Goal: Task Accomplishment & Management: Use online tool/utility

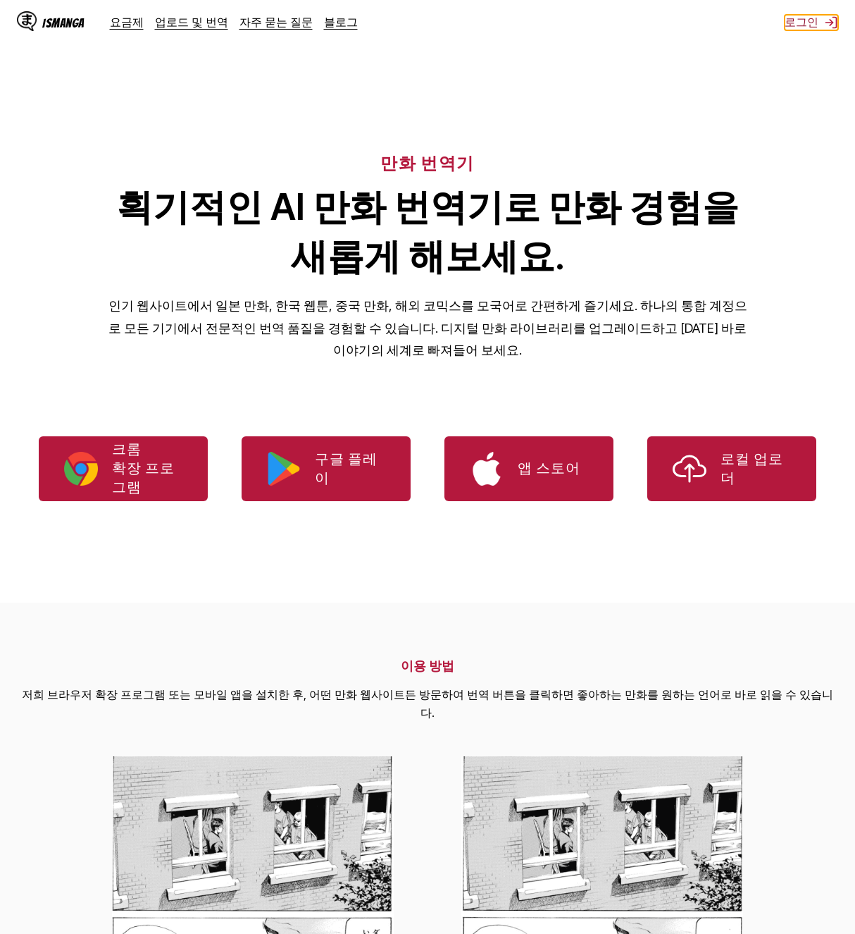
click at [810, 24] on button "로그인" at bounding box center [812, 23] width 54 height 16
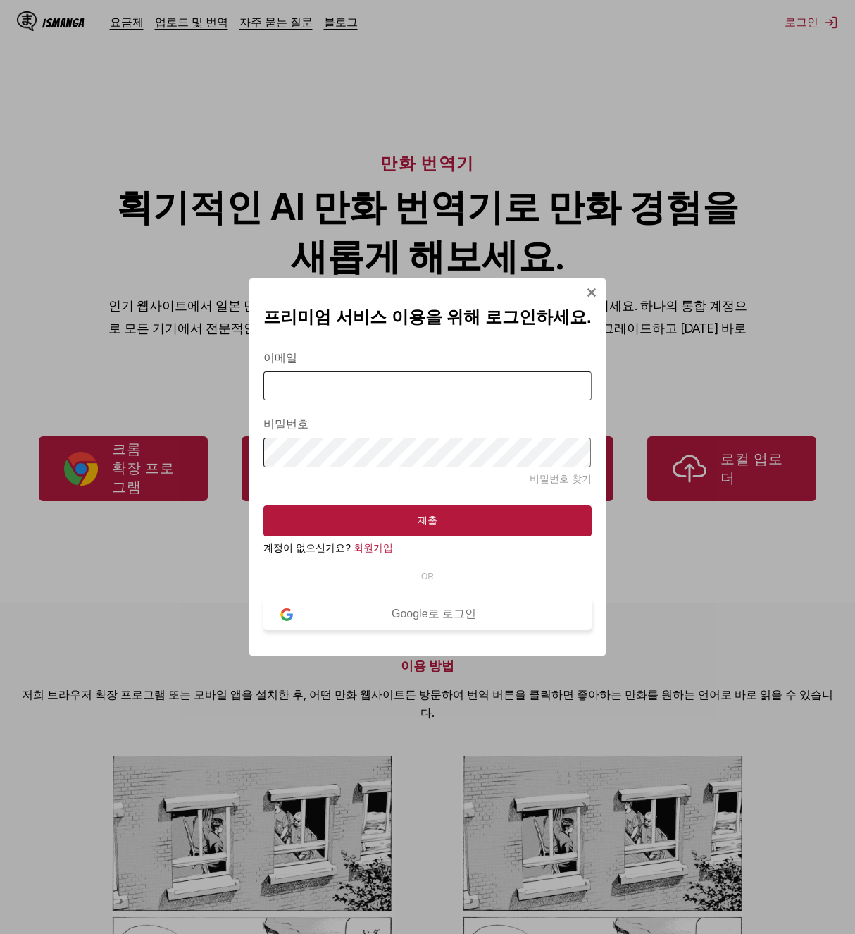
click at [414, 604] on button "Google로 로그인" at bounding box center [428, 614] width 328 height 32
click at [415, 619] on div "Google로 로그인" at bounding box center [433, 614] width 281 height 15
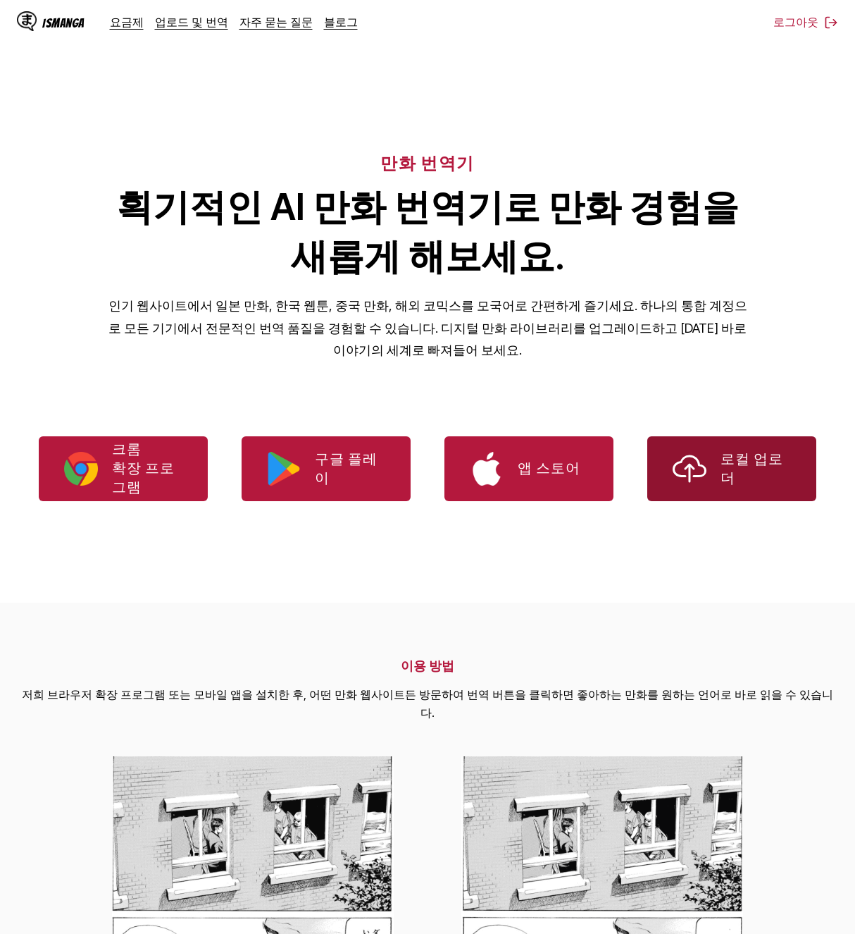
click at [717, 476] on link "로컬 업로더" at bounding box center [732, 468] width 169 height 65
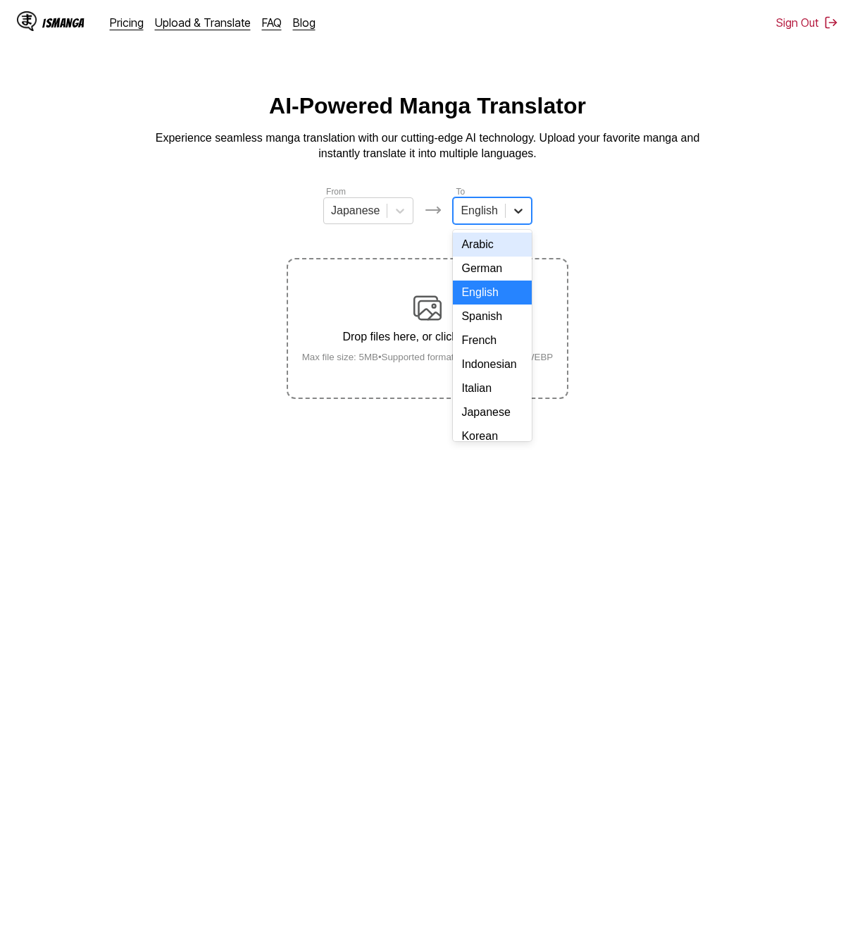
click at [512, 215] on icon at bounding box center [519, 211] width 14 height 14
click at [488, 307] on div "Korean" at bounding box center [492, 295] width 78 height 24
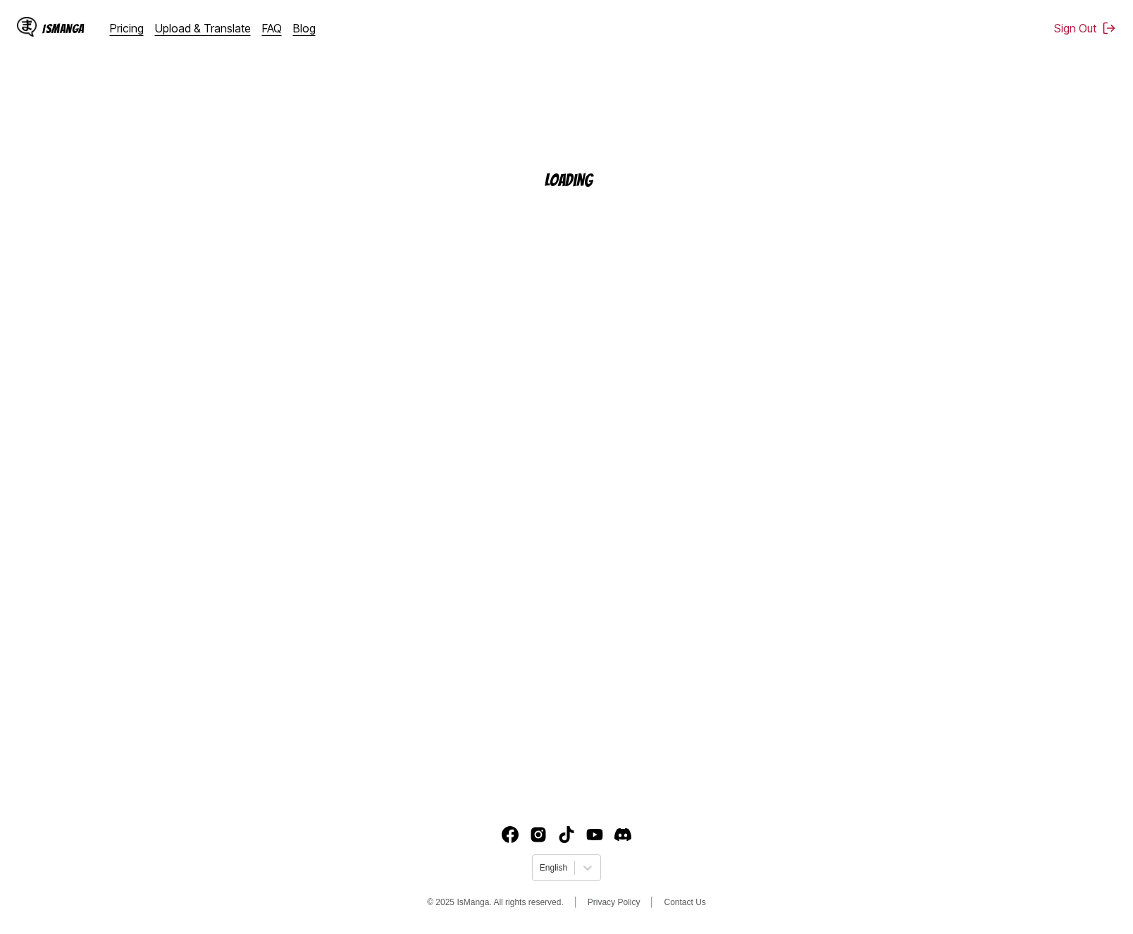
scroll to position [131, 0]
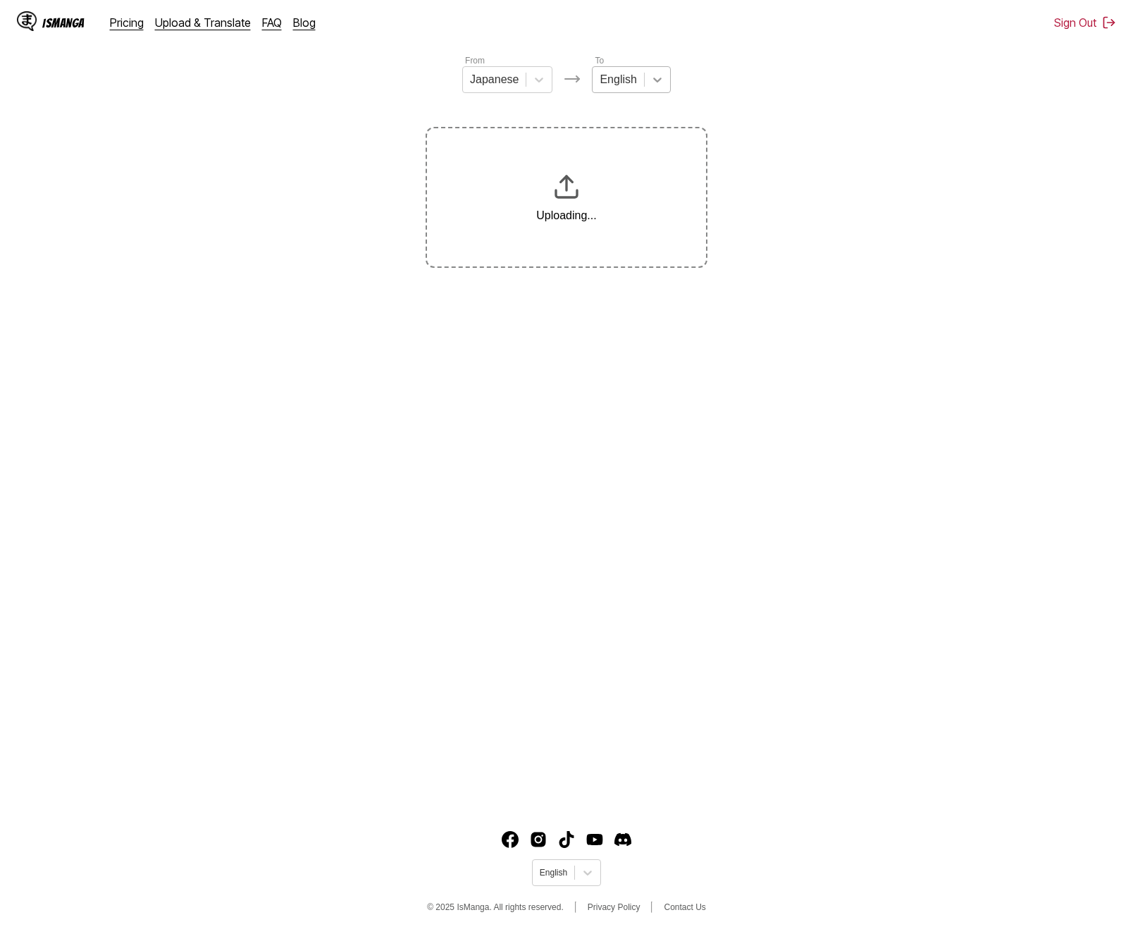
click at [655, 82] on icon at bounding box center [657, 80] width 8 height 5
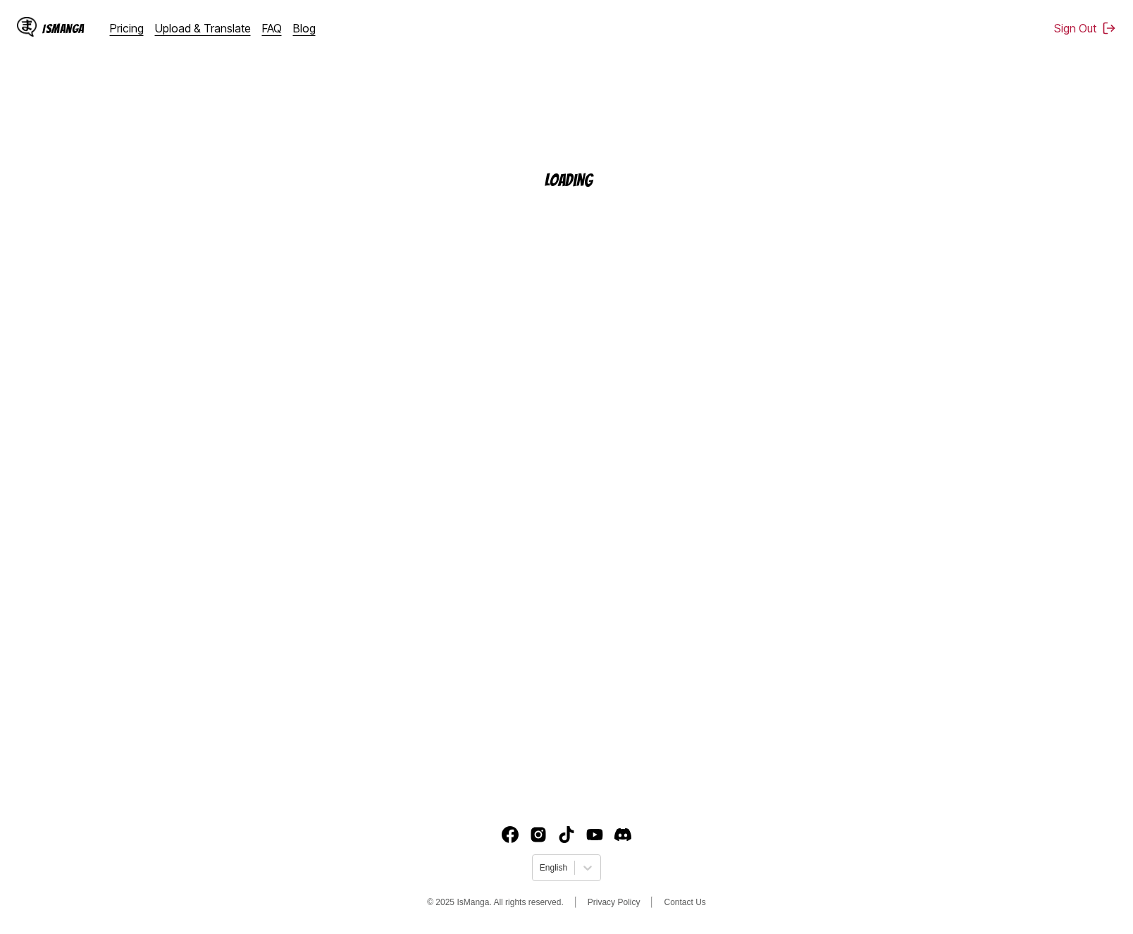
scroll to position [131, 0]
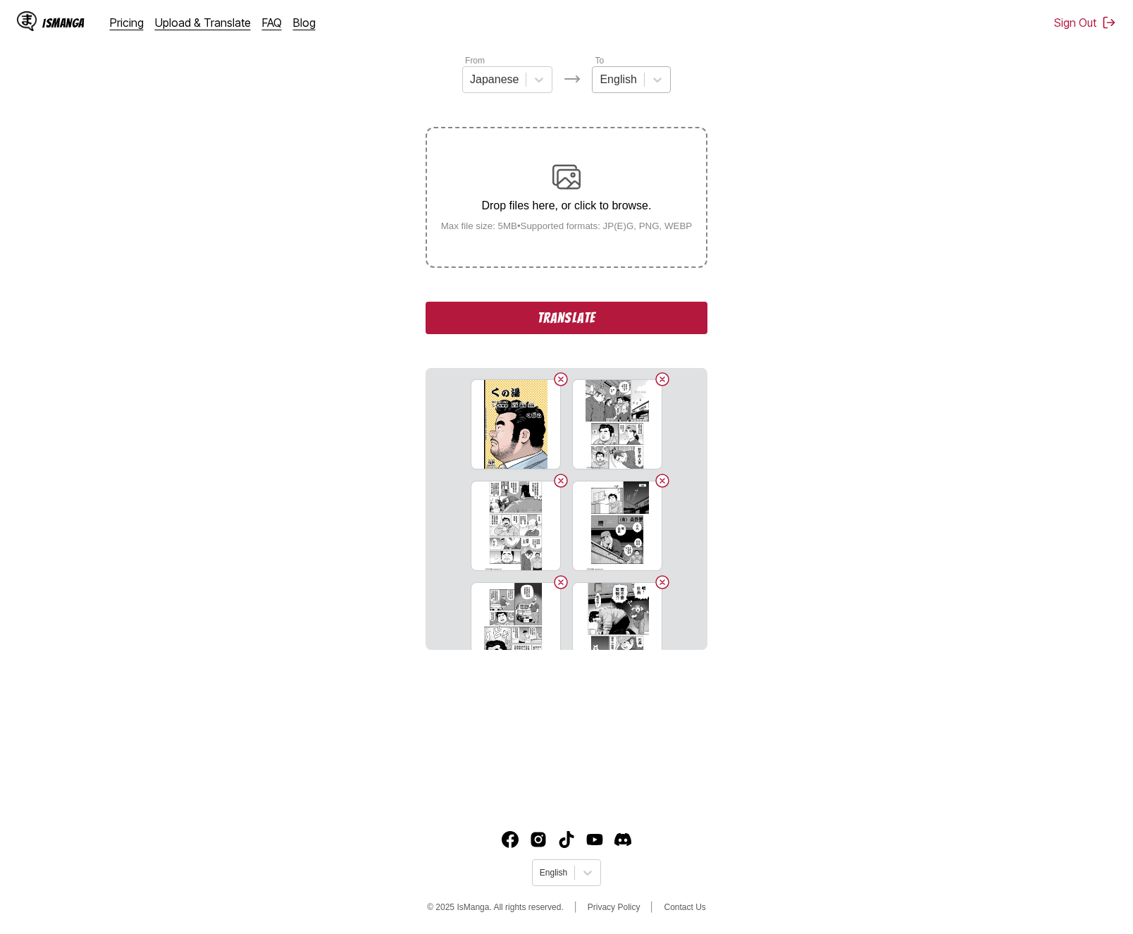
click at [623, 75] on div "English" at bounding box center [618, 79] width 51 height 21
click at [535, 92] on div at bounding box center [538, 79] width 25 height 25
click at [512, 173] on div "Chinese" at bounding box center [507, 161] width 90 height 24
click at [647, 81] on icon at bounding box center [654, 80] width 14 height 14
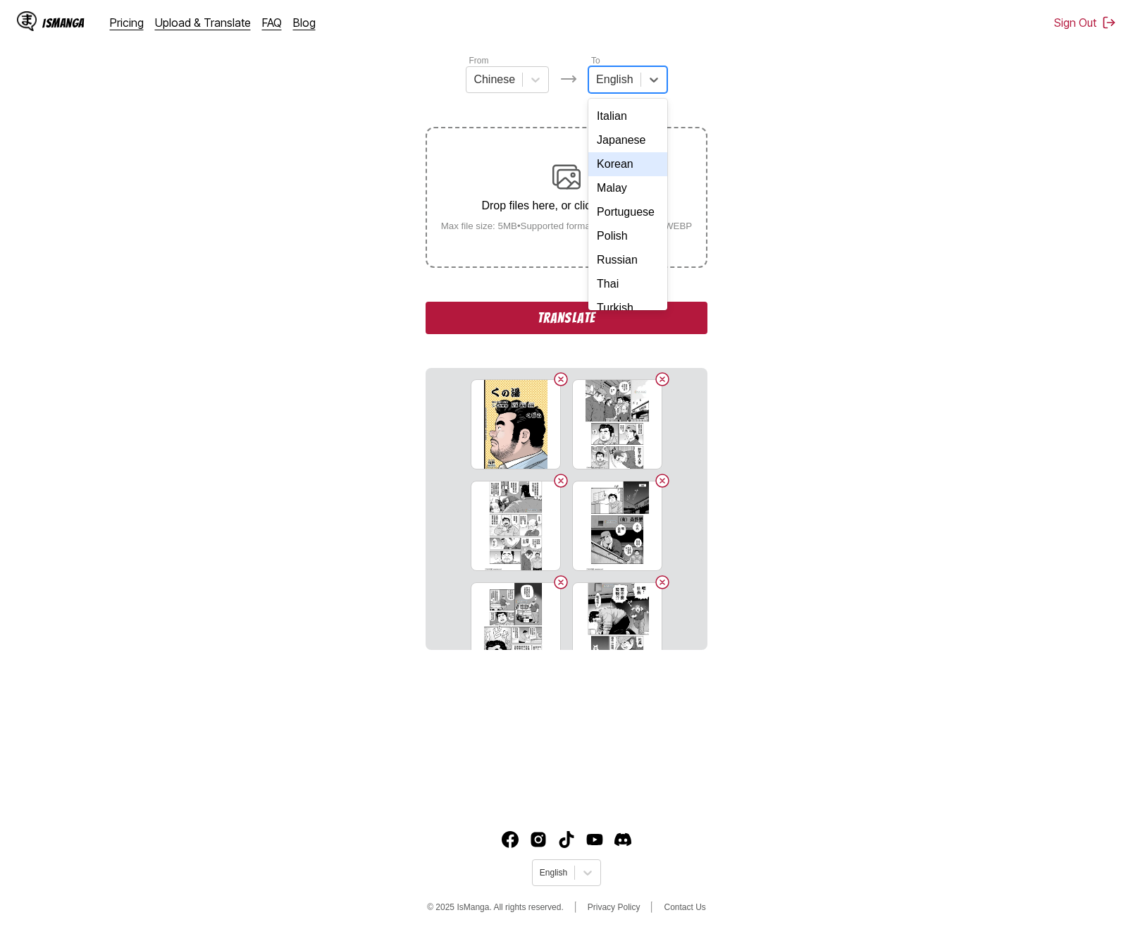
click at [619, 176] on div "Korean" at bounding box center [627, 164] width 78 height 24
click at [578, 319] on button "Translate" at bounding box center [567, 318] width 282 height 32
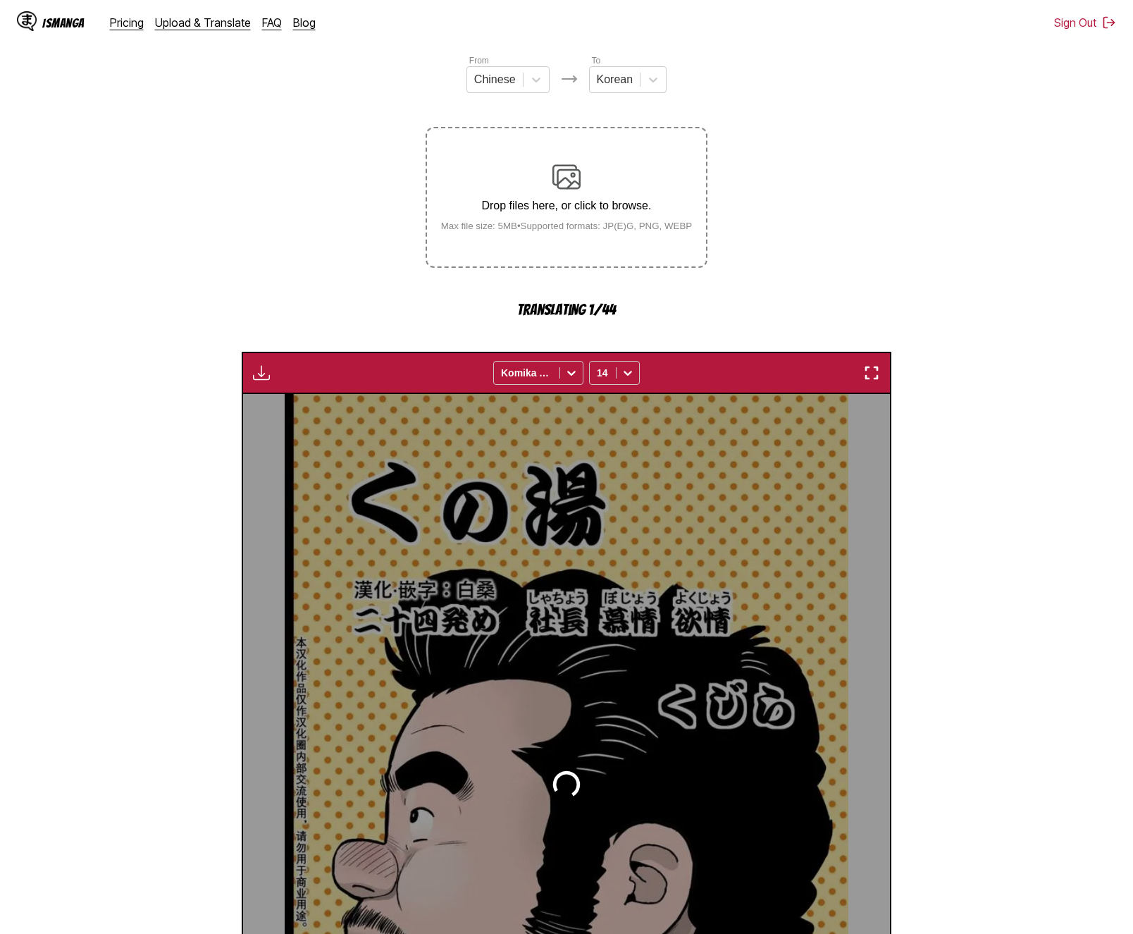
scroll to position [375, 0]
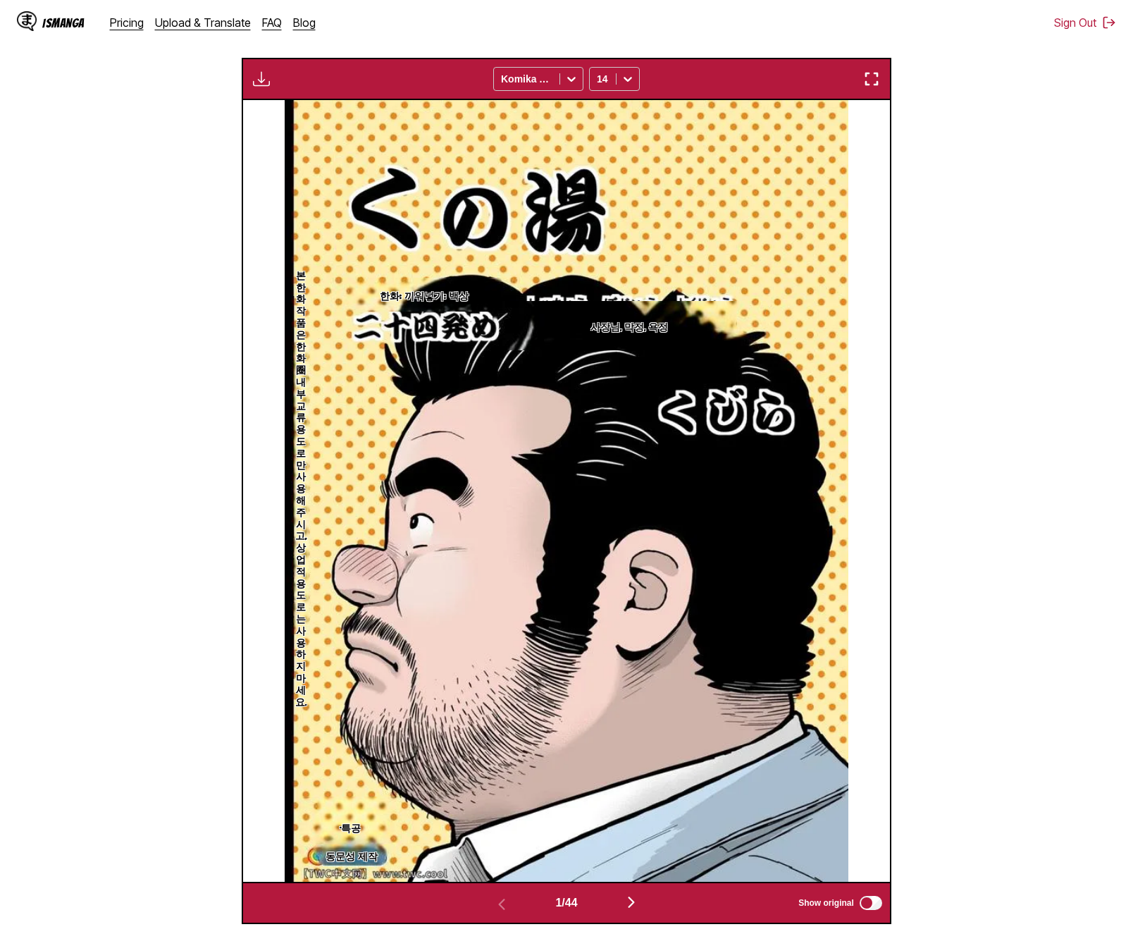
click at [260, 84] on img "button" at bounding box center [261, 78] width 17 height 17
click at [295, 128] on button "Download All" at bounding box center [299, 126] width 90 height 34
click at [996, 241] on section "From Chinese To Korean Drop files here, or click to browse. Max file size: 5MB …" at bounding box center [566, 367] width 1111 height 1114
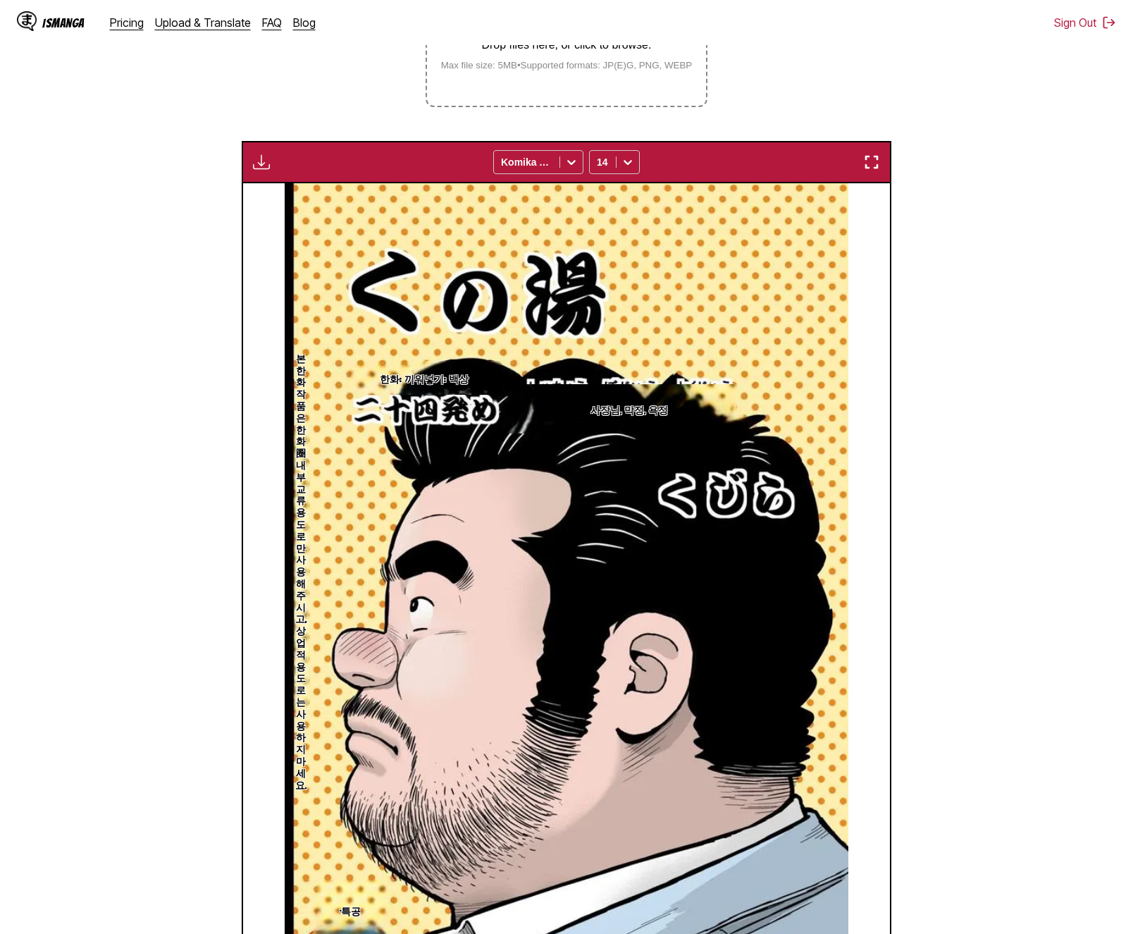
scroll to position [0, 0]
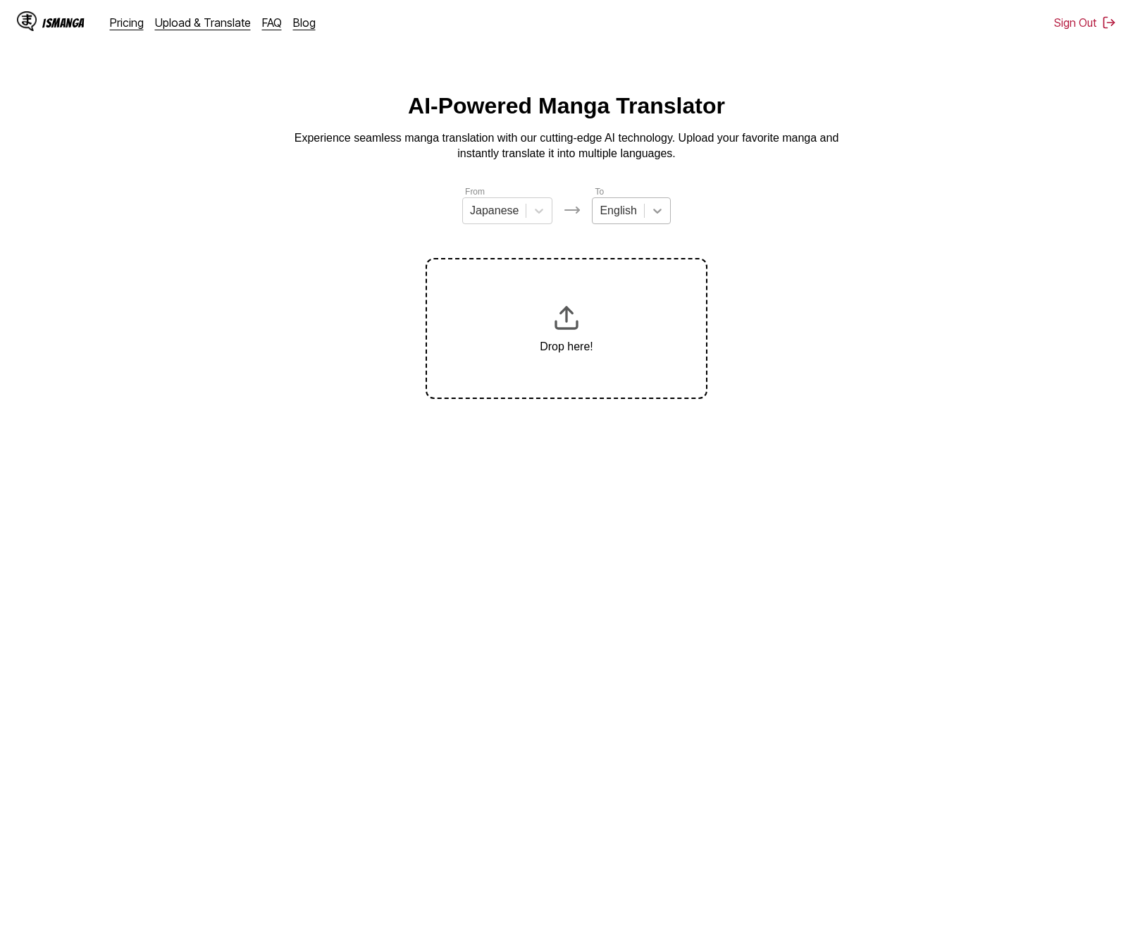
click at [650, 214] on icon at bounding box center [657, 211] width 14 height 14
click at [647, 214] on div at bounding box center [657, 210] width 25 height 25
click at [645, 221] on div at bounding box center [657, 210] width 25 height 25
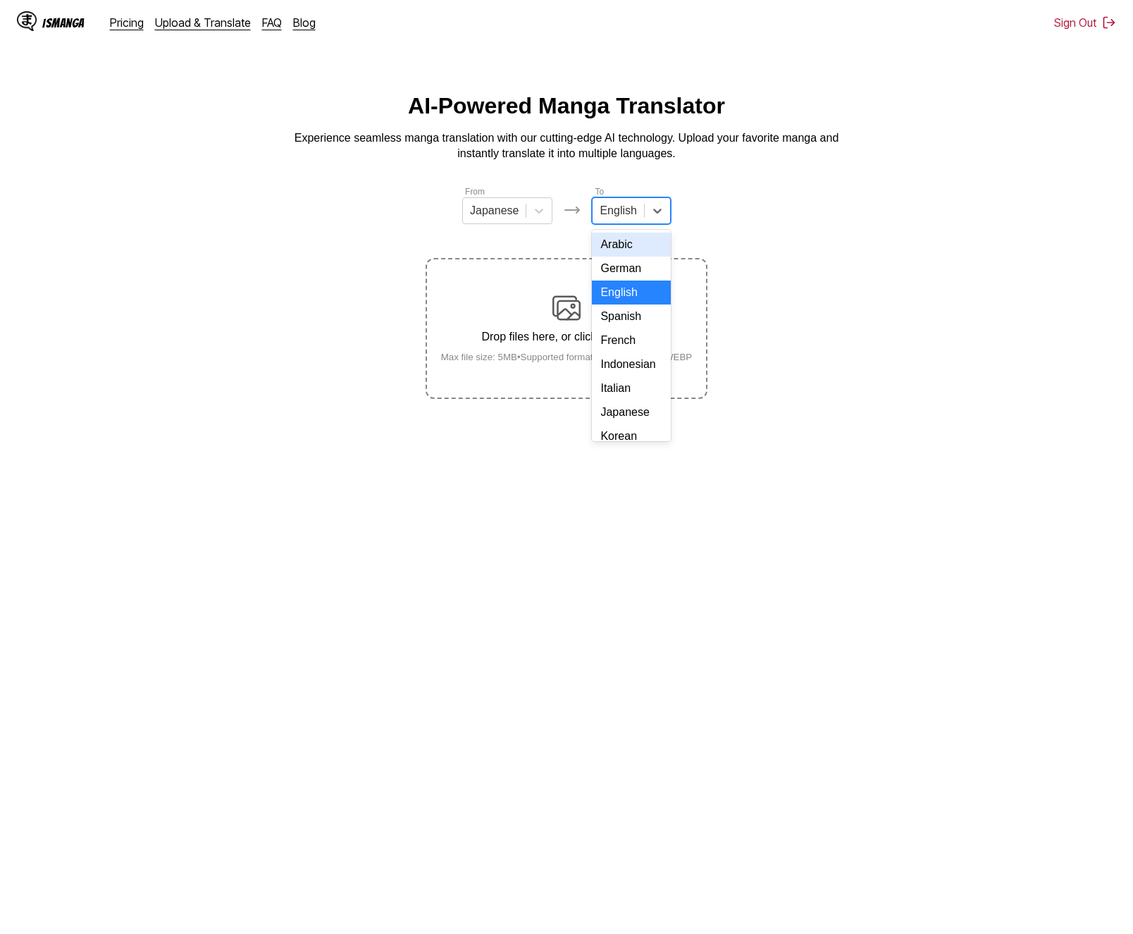
click at [626, 215] on div at bounding box center [618, 211] width 37 height 16
click at [634, 307] on div "Korean" at bounding box center [631, 295] width 78 height 24
click at [657, 209] on div at bounding box center [657, 210] width 25 height 25
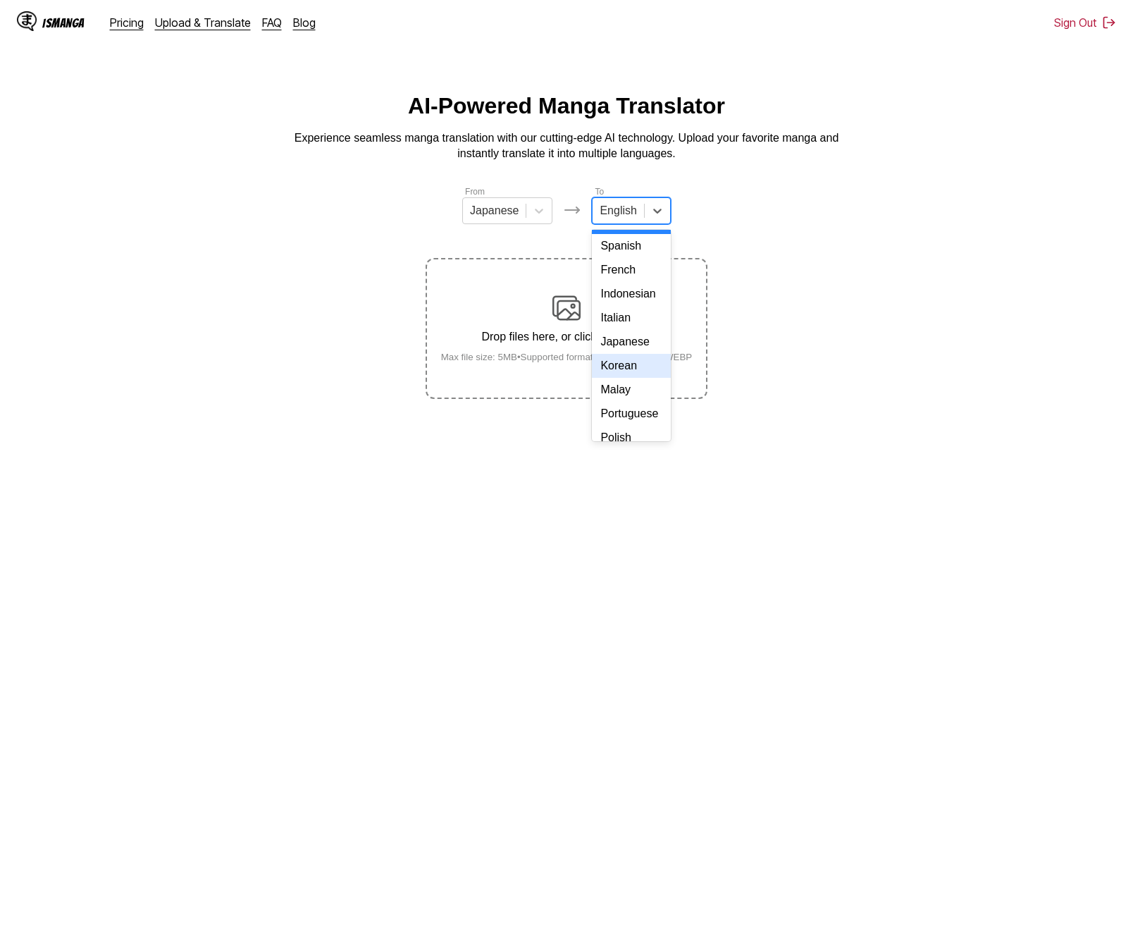
click at [620, 378] on div "Korean" at bounding box center [631, 366] width 78 height 24
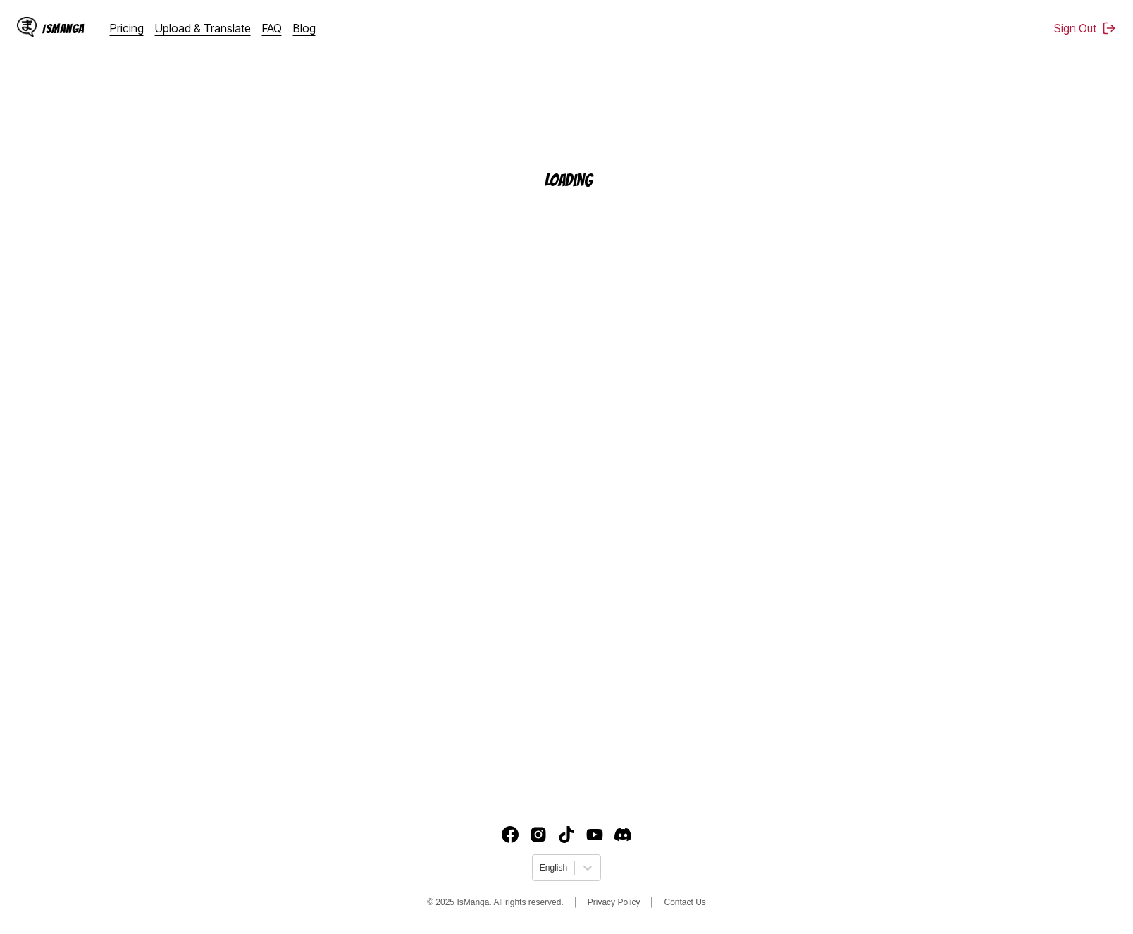
scroll to position [131, 0]
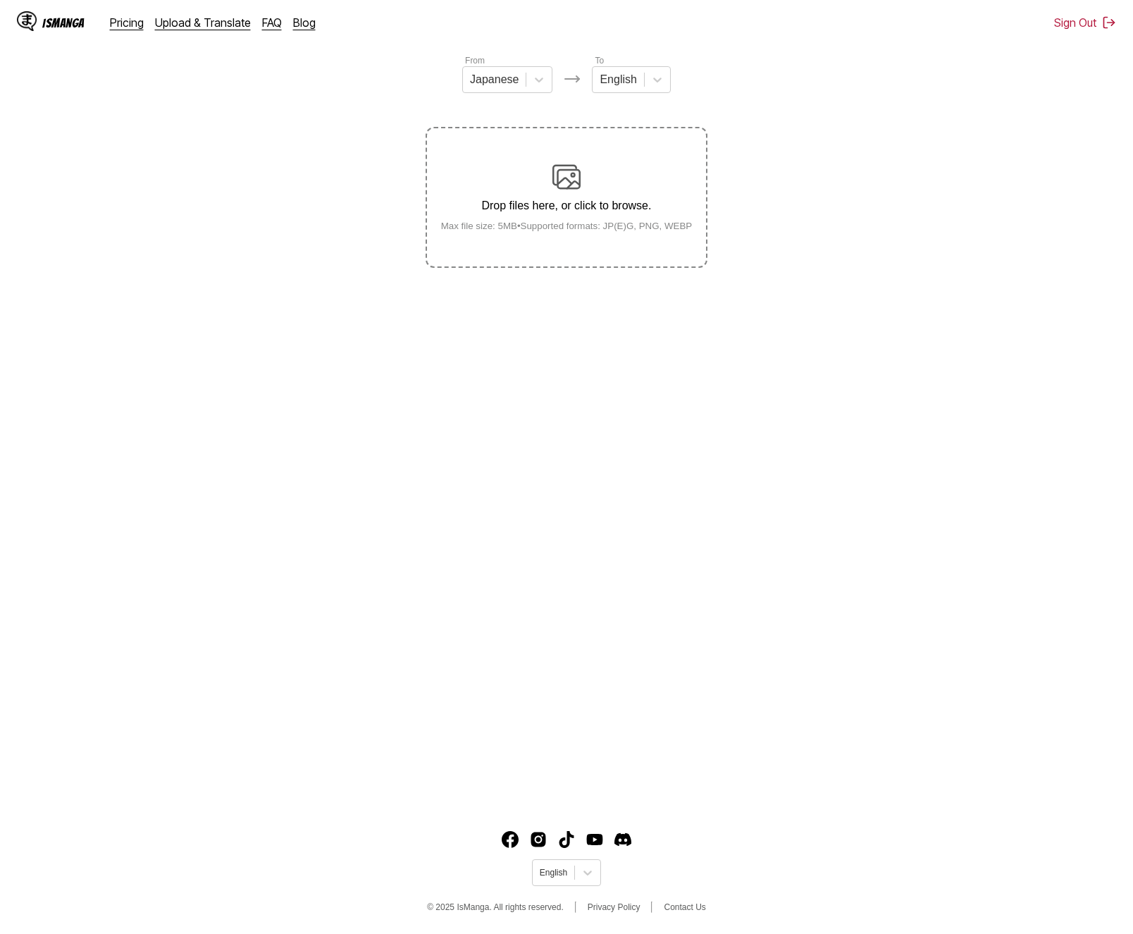
click at [637, 99] on div "From Japanese To English Drop files here, or click to browse. Max file size: 5M…" at bounding box center [567, 161] width 282 height 214
click at [632, 87] on div at bounding box center [618, 80] width 37 height 16
click at [612, 150] on div "Korean" at bounding box center [631, 138] width 78 height 24
